Goal: Information Seeking & Learning: Check status

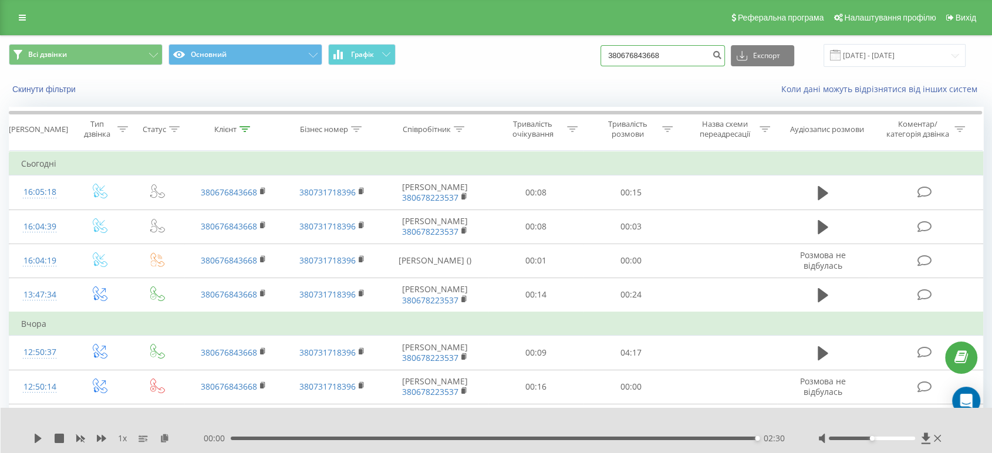
drag, startPoint x: 641, startPoint y: 52, endPoint x: 579, endPoint y: 52, distance: 62.2
click at [579, 52] on div "Всі дзвінки Основний Графік 380676843668 Експорт .csv .xls .xlsx 19.06.2025 - 1…" at bounding box center [496, 55] width 975 height 23
paste input "505340121"
type input "505340121"
click at [722, 52] on icon "submit" at bounding box center [717, 53] width 10 height 7
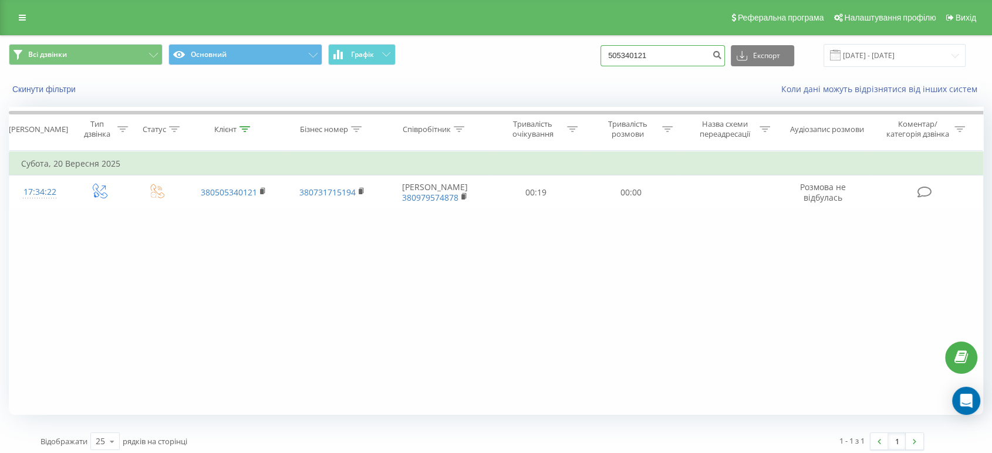
drag, startPoint x: 598, startPoint y: 46, endPoint x: 553, endPoint y: 53, distance: 45.8
click at [553, 53] on div "Всі дзвінки Основний Графік 505340121 Експорт .csv .xls .xlsx 22.06.2025 - 22.0…" at bounding box center [496, 55] width 975 height 23
paste input "961703033"
type input "961703033"
click at [722, 55] on icon "submit" at bounding box center [717, 53] width 10 height 7
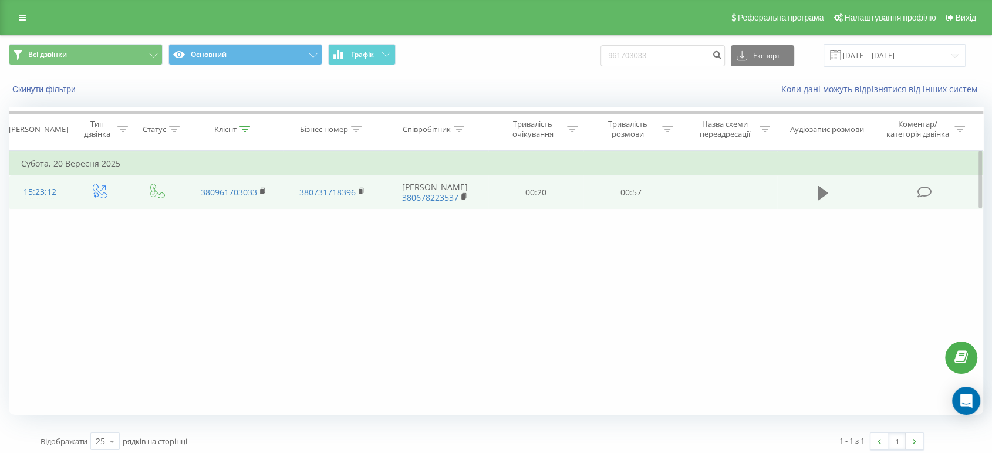
click at [822, 194] on icon at bounding box center [823, 193] width 11 height 14
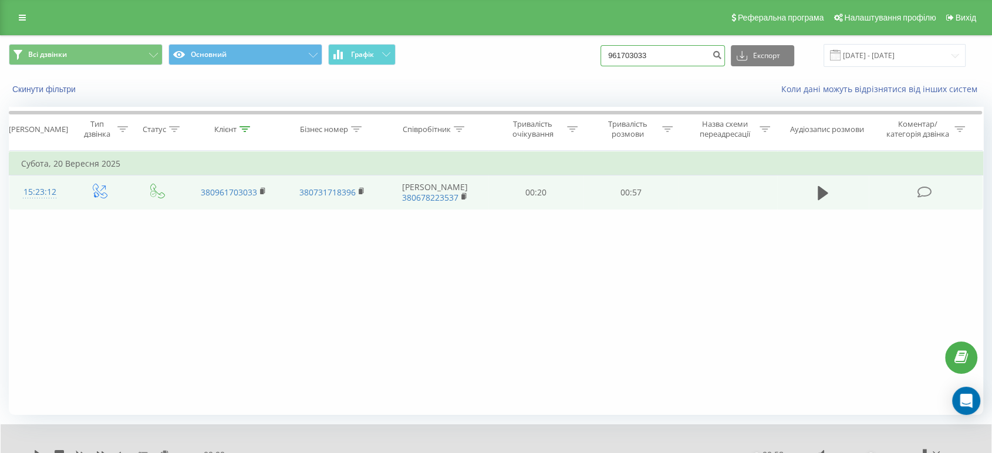
drag, startPoint x: 521, startPoint y: 55, endPoint x: 507, endPoint y: 55, distance: 14.1
click at [507, 55] on div "Всі дзвінки Основний Графік 961703033 Експорт .csv .xls .xlsx [DATE] - [DATE]" at bounding box center [496, 55] width 975 height 23
paste input "89806465"
type input "989806465"
click at [722, 53] on icon "submit" at bounding box center [717, 53] width 10 height 7
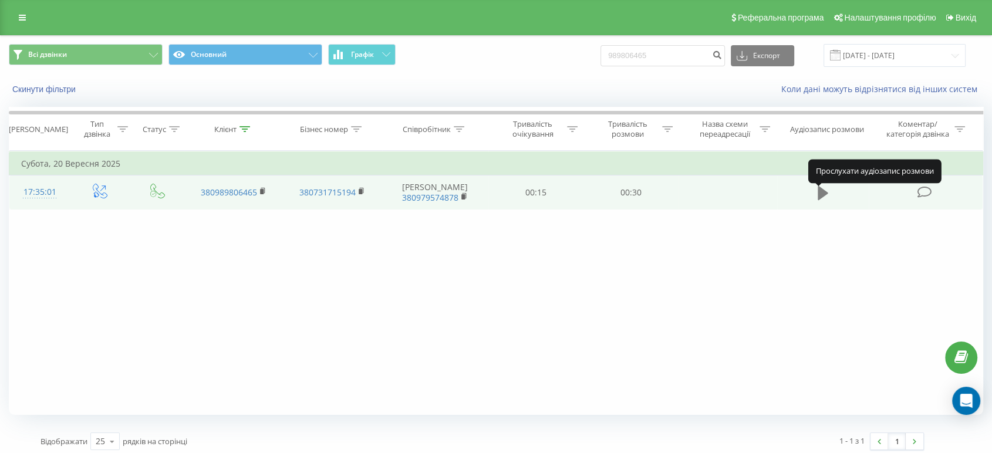
drag, startPoint x: 0, startPoint y: 0, endPoint x: 822, endPoint y: 197, distance: 845.5
click at [822, 197] on icon at bounding box center [823, 193] width 11 height 14
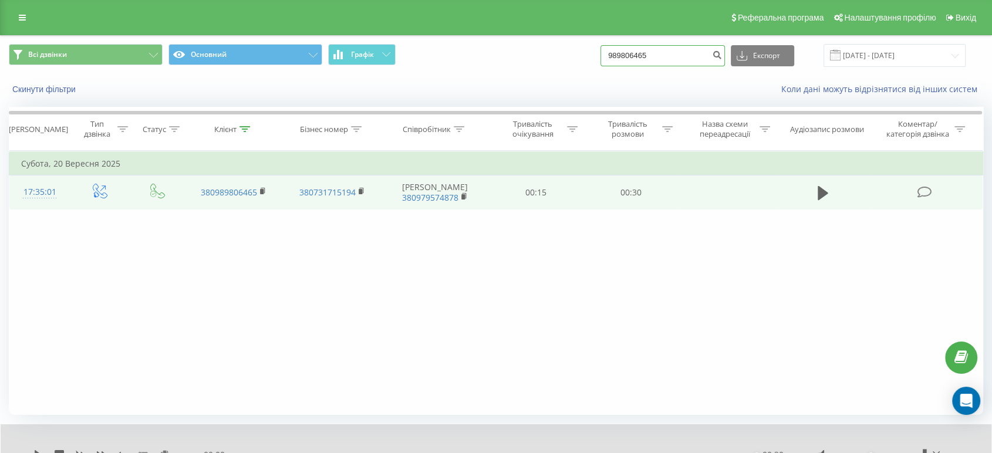
drag, startPoint x: 665, startPoint y: 56, endPoint x: 608, endPoint y: 62, distance: 56.7
click at [571, 62] on div "Всі дзвінки Основний Графік 989806465 Експорт .csv .xls .xlsx 22.06.2025 - 22.0…" at bounding box center [496, 55] width 975 height 23
paste input "57006363"
type input "957006363"
click at [722, 53] on icon "submit" at bounding box center [717, 53] width 10 height 7
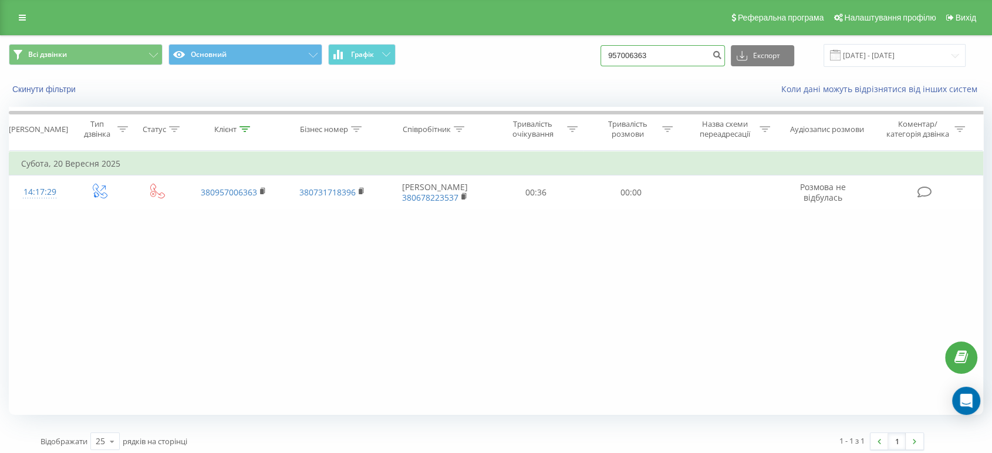
drag, startPoint x: 647, startPoint y: 52, endPoint x: 593, endPoint y: 48, distance: 53.6
click at [573, 48] on div "Всі дзвінки Основний Графік 957006363 Експорт .csv .xls .xlsx 22.06.2025 - 22.0…" at bounding box center [496, 55] width 975 height 23
paste input "683357161"
type input "683357161"
click at [722, 52] on icon "submit" at bounding box center [717, 53] width 10 height 7
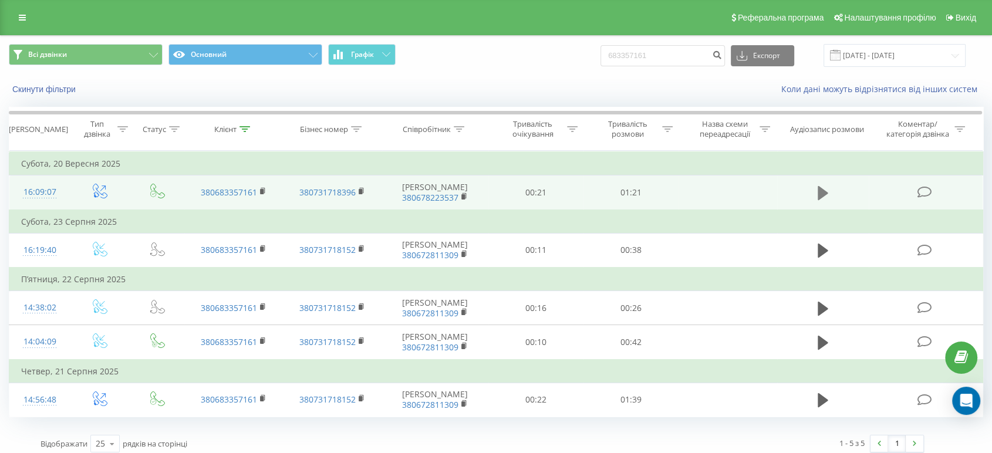
click at [821, 192] on icon at bounding box center [823, 193] width 11 height 14
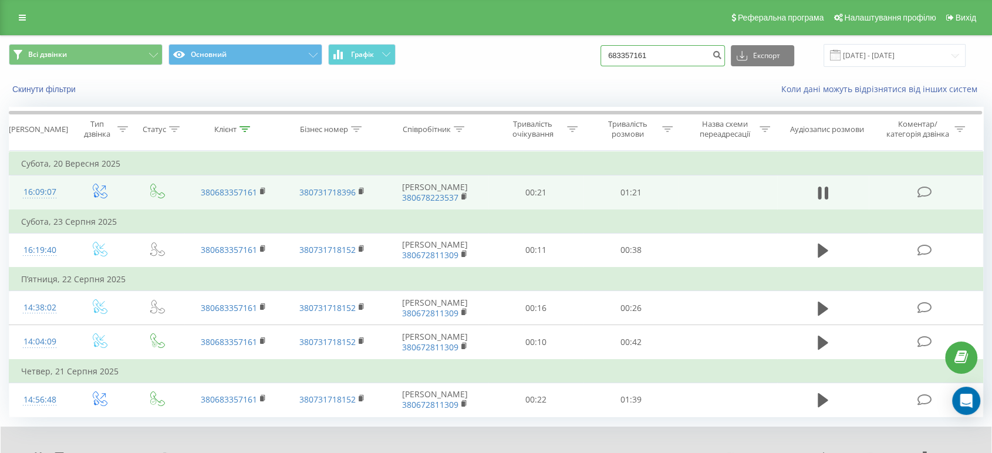
drag, startPoint x: 655, startPoint y: 52, endPoint x: 598, endPoint y: 57, distance: 57.2
click at [598, 57] on div "Всі дзвінки Основний Графік 683357161 Експорт .csv .xls .xlsx 22.06.2025 - 22.0…" at bounding box center [496, 55] width 975 height 23
paste input "79252026"
type input "679252026"
click at [722, 54] on icon "submit" at bounding box center [717, 53] width 10 height 7
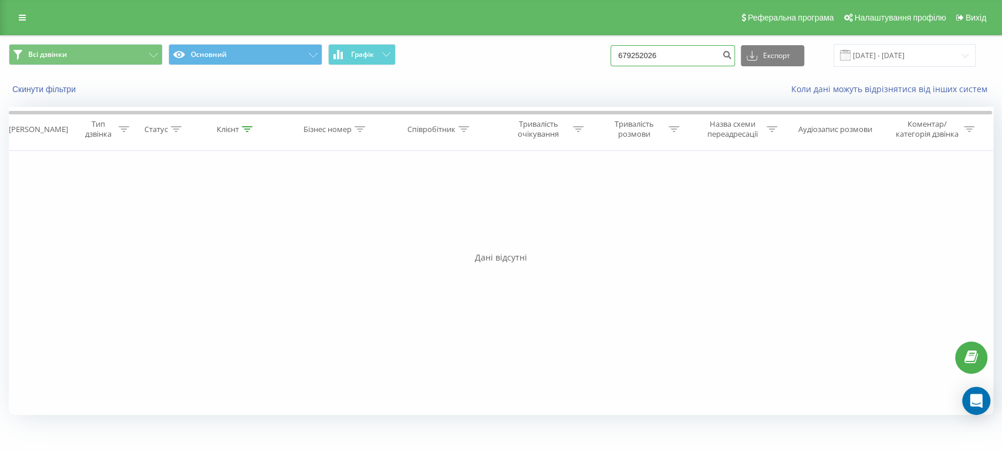
drag, startPoint x: 689, startPoint y: 52, endPoint x: 583, endPoint y: 52, distance: 106.3
click at [583, 52] on div "Всі дзвінки Основний Графік 679252026 Експорт .csv .xls .xlsx [DATE] - [DATE]" at bounding box center [501, 55] width 985 height 23
paste input "969335699"
type input "969335699"
click at [732, 51] on icon "submit" at bounding box center [727, 53] width 10 height 7
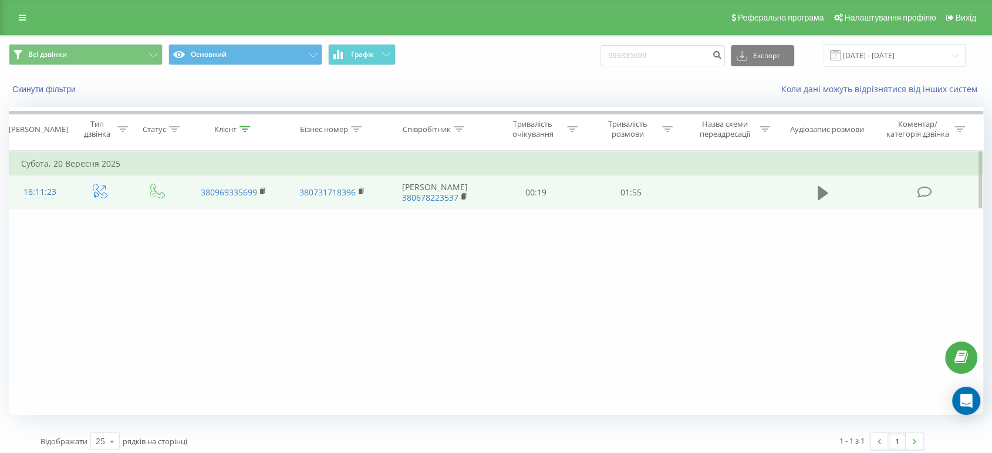
click at [824, 191] on icon at bounding box center [823, 193] width 11 height 14
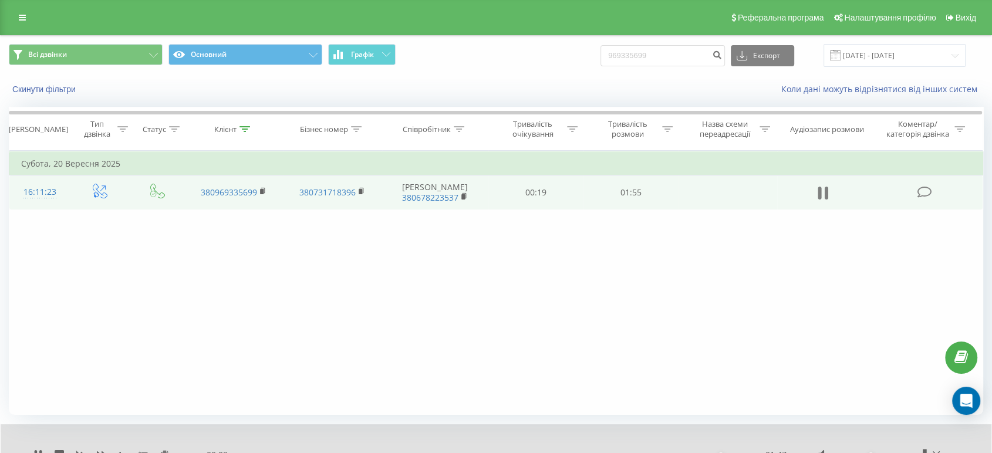
click at [825, 193] on icon at bounding box center [823, 193] width 11 height 16
drag, startPoint x: 661, startPoint y: 58, endPoint x: 581, endPoint y: 53, distance: 80.0
click at [581, 53] on div "Всі дзвінки Основний Графік 969335699 Експорт .csv .xls .xlsx 22.06.2025 - 22.0…" at bounding box center [496, 55] width 975 height 23
paste input "38096663636"
type input "380966636369"
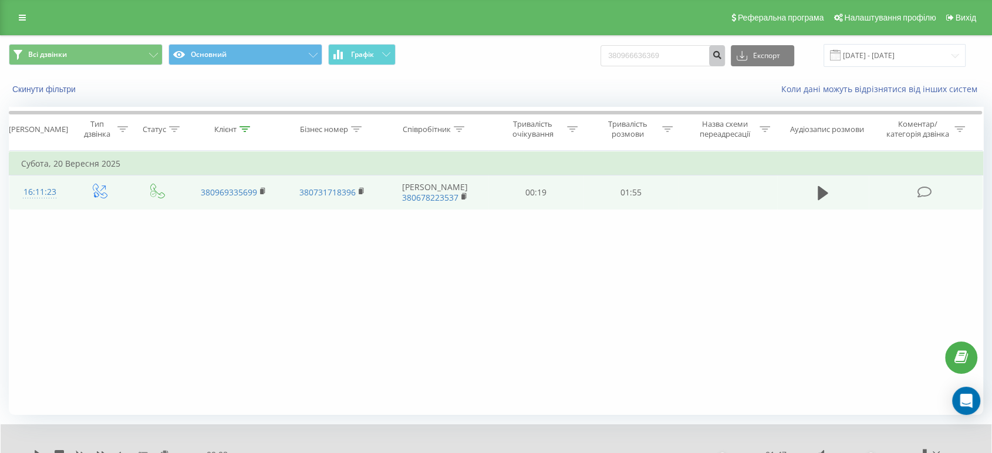
click at [722, 51] on icon "submit" at bounding box center [717, 53] width 10 height 7
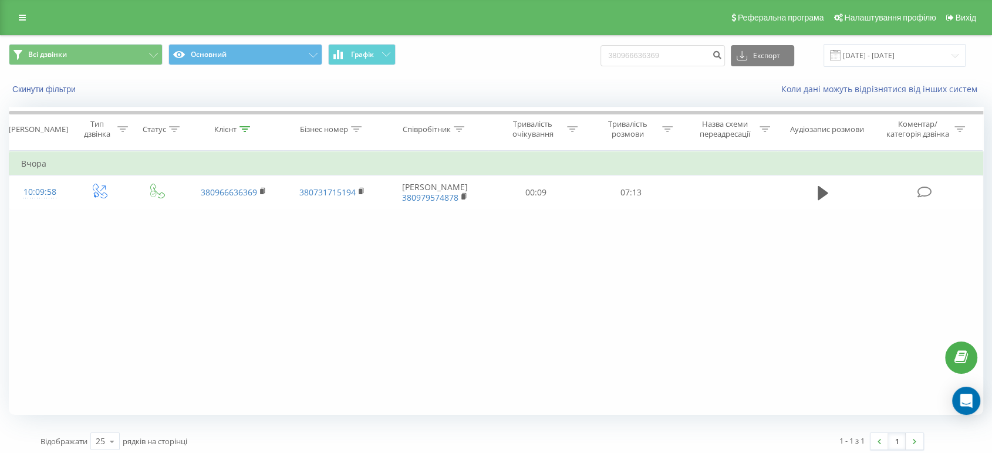
click at [442, 324] on div "Фільтрувати за умовою Дорівнює Введіть значення Скасувати OK Фільтрувати за умо…" at bounding box center [496, 283] width 975 height 264
